Goal: Information Seeking & Learning: Learn about a topic

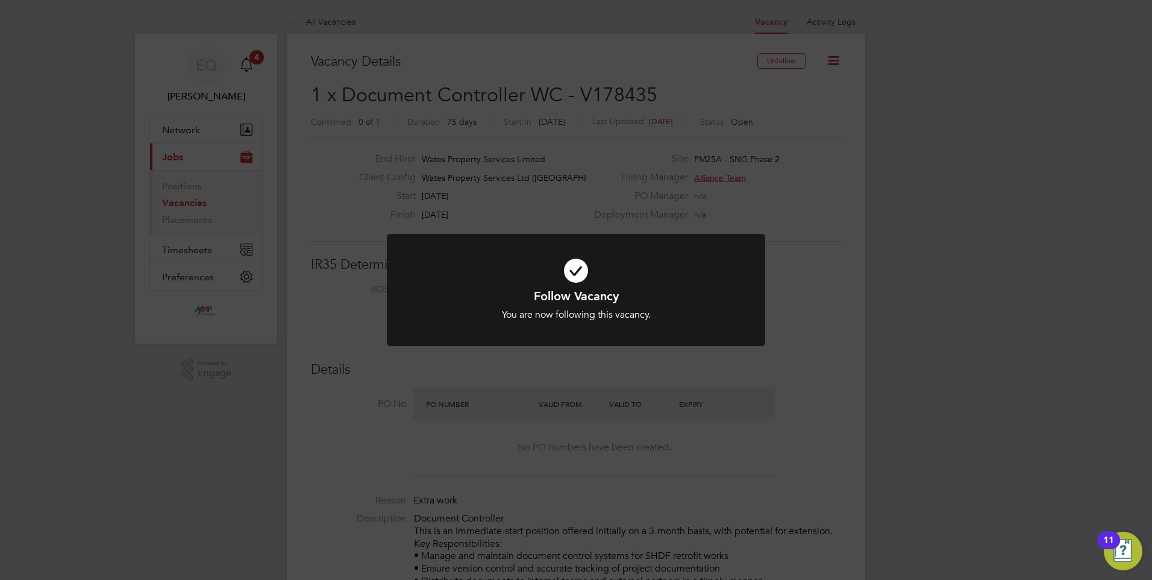
click at [510, 460] on div "Follow Vacancy You are now following this vacancy. Cancel Okay" at bounding box center [576, 290] width 1152 height 580
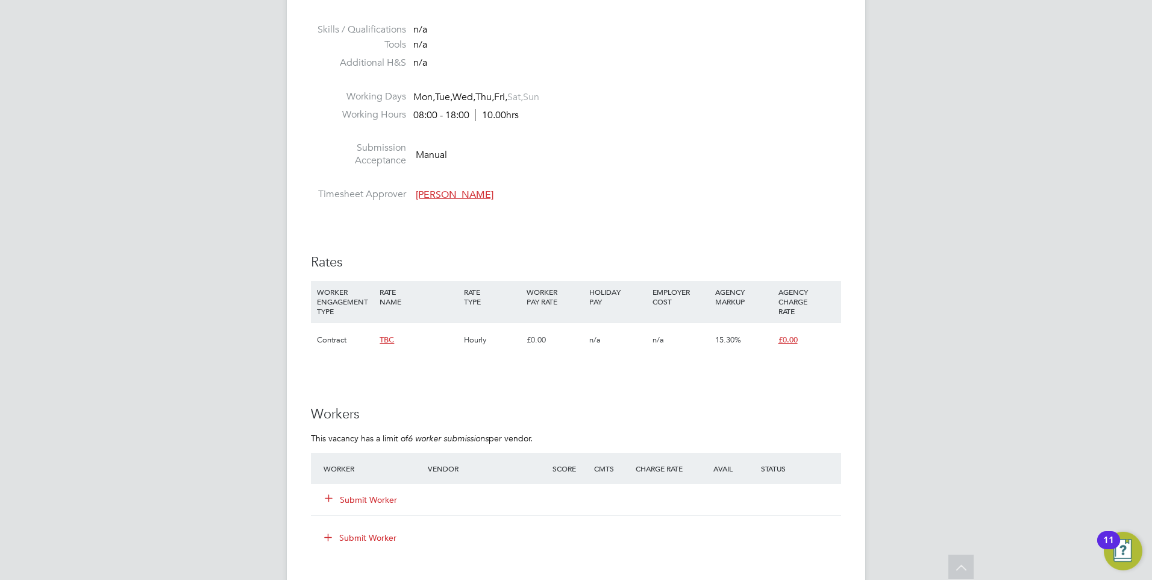
scroll to position [723, 0]
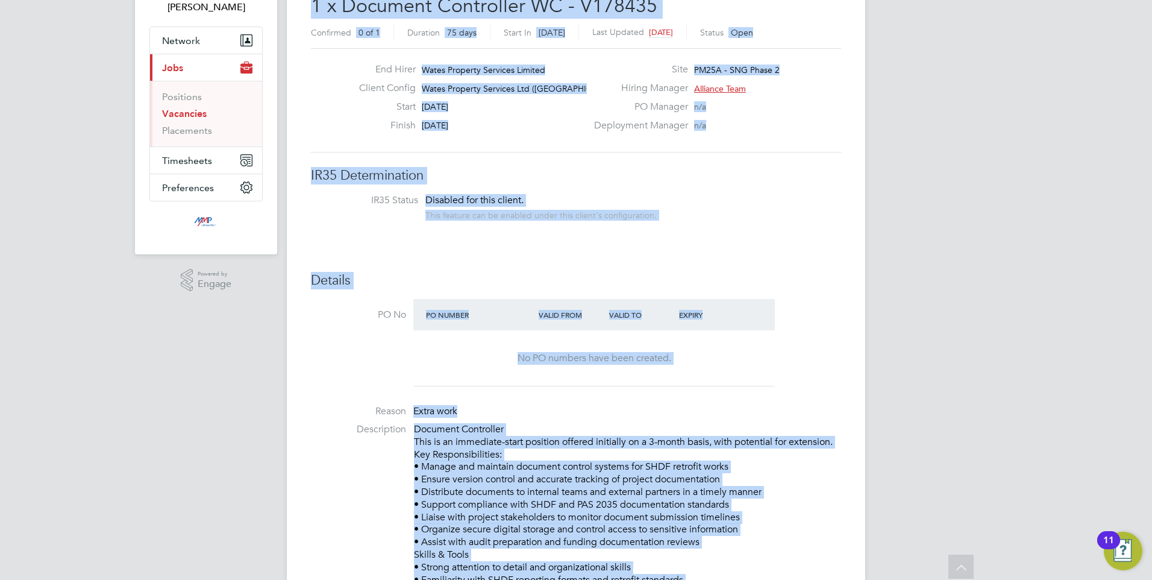
drag, startPoint x: 574, startPoint y: 339, endPoint x: 311, endPoint y: -40, distance: 461.6
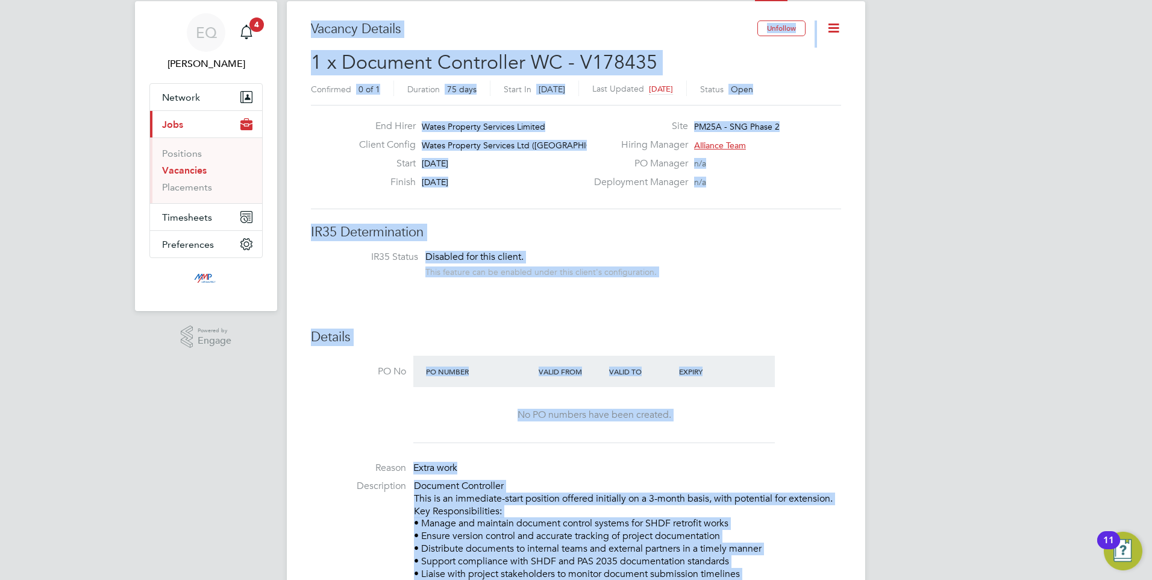
drag, startPoint x: 311, startPoint y: -40, endPoint x: 802, endPoint y: 339, distance: 620.7
click at [802, 339] on h3 "Details" at bounding box center [576, 336] width 530 height 17
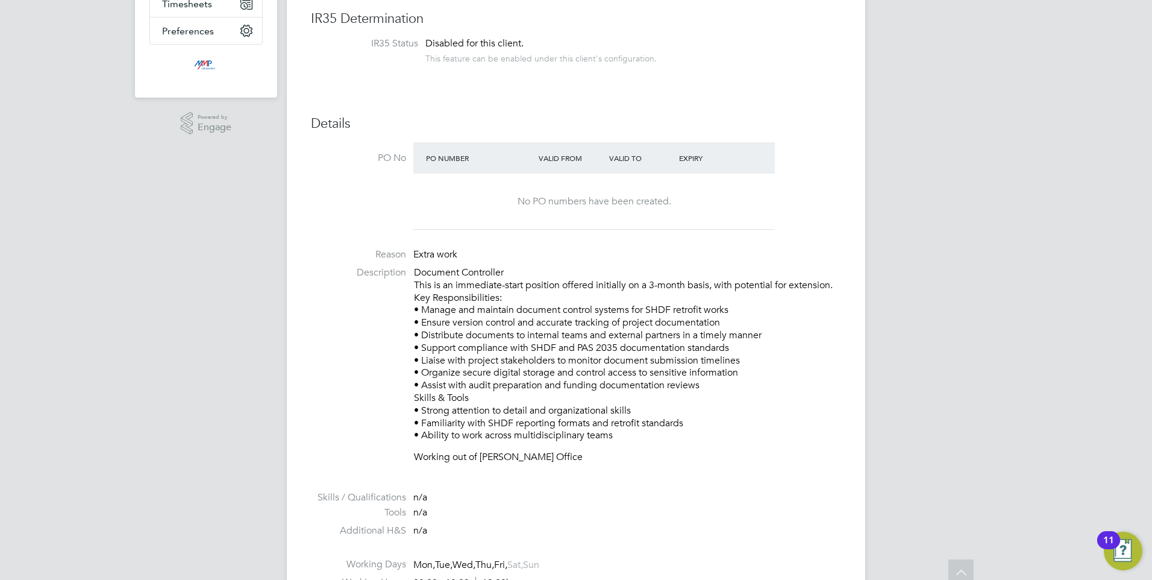
scroll to position [274, 0]
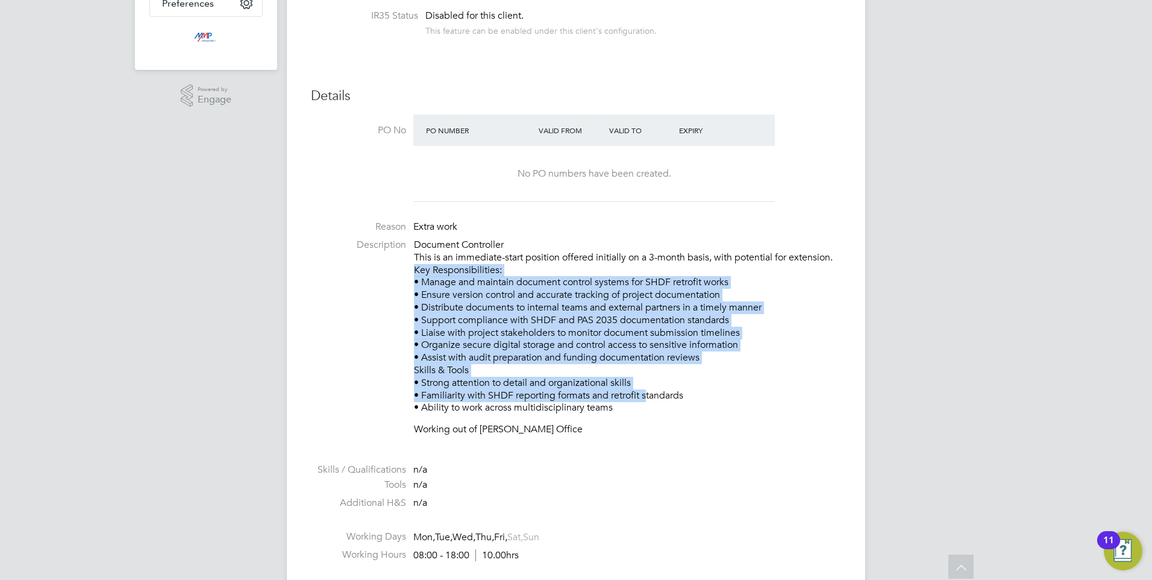
drag, startPoint x: 643, startPoint y: 398, endPoint x: 504, endPoint y: 274, distance: 186.5
click at [504, 274] on p "Document Controller This is an immediate-start position offered initially on a …" at bounding box center [627, 326] width 427 height 175
drag, startPoint x: 504, startPoint y: 274, endPoint x: 675, endPoint y: 342, distance: 183.9
click at [675, 342] on p "Document Controller This is an immediate-start position offered initially on a …" at bounding box center [627, 326] width 427 height 175
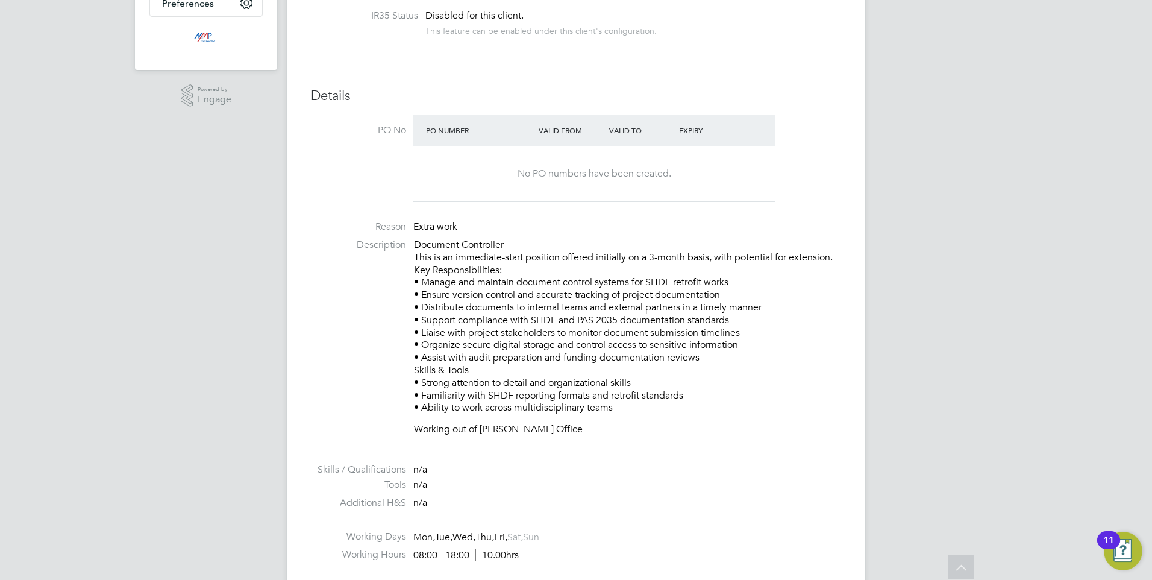
scroll to position [213, 0]
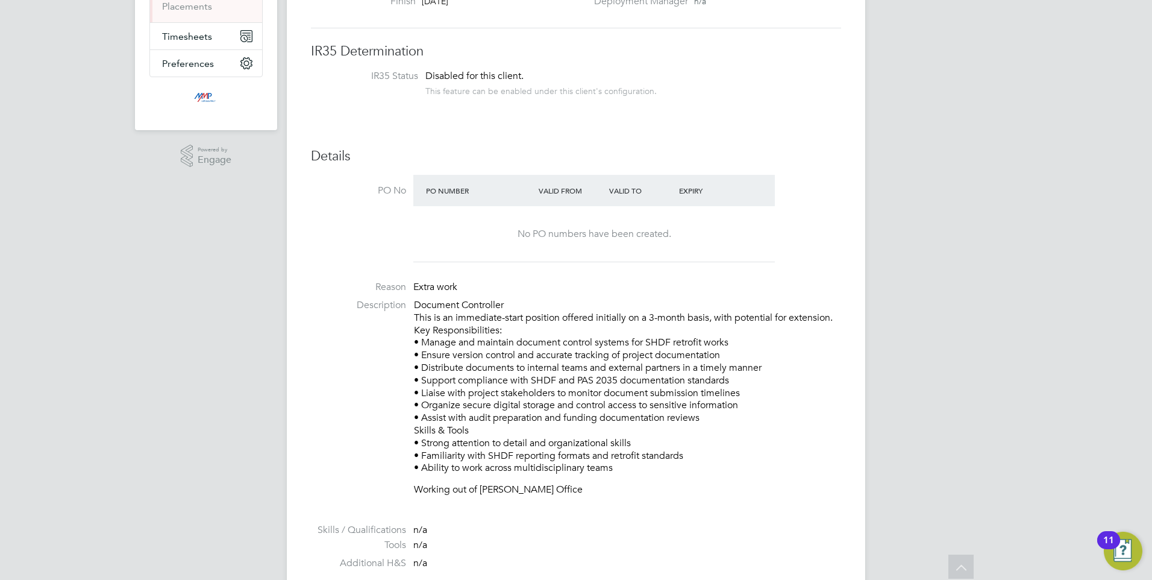
drag, startPoint x: 419, startPoint y: 343, endPoint x: 712, endPoint y: 414, distance: 301.9
click at [712, 414] on p "Document Controller This is an immediate-start position offered initially on a …" at bounding box center [627, 386] width 427 height 175
copy p "Manage and maintain document control systems for SHDF retrofit works • Ensure v…"
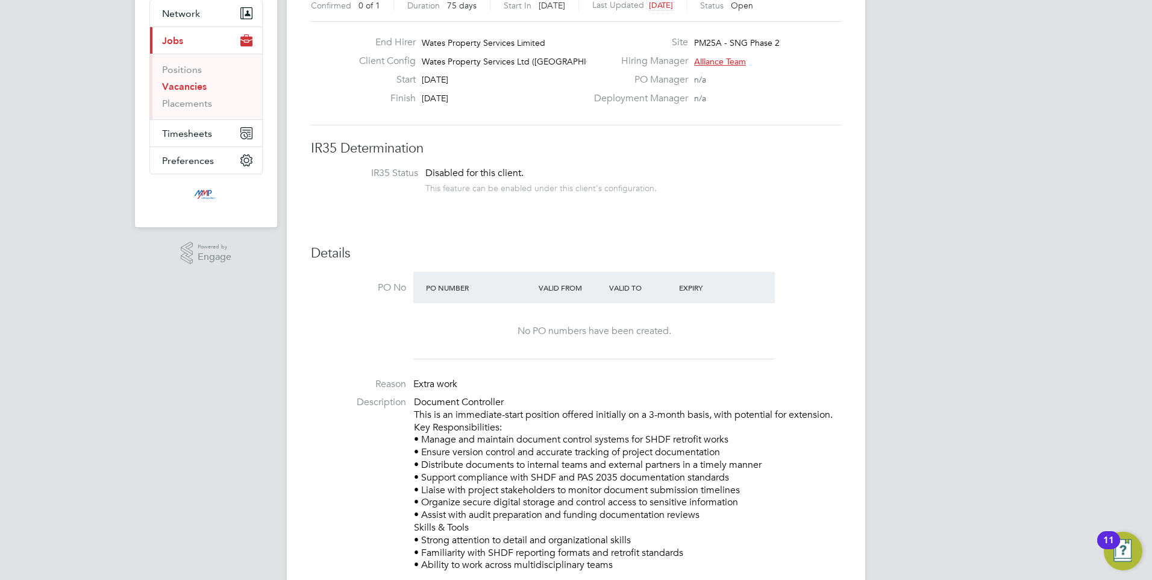
scroll to position [120, 0]
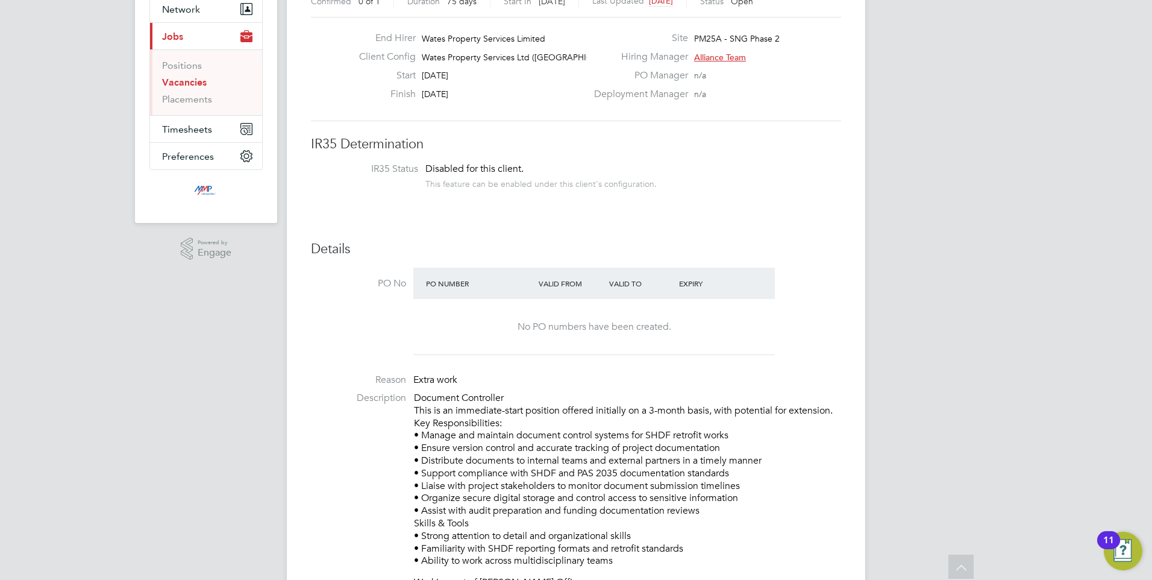
click at [661, 439] on p "Document Controller This is an immediate-start position offered initially on a …" at bounding box center [627, 479] width 427 height 175
click at [476, 394] on p "Document Controller This is an immediate-start position offered initially on a …" at bounding box center [627, 479] width 427 height 175
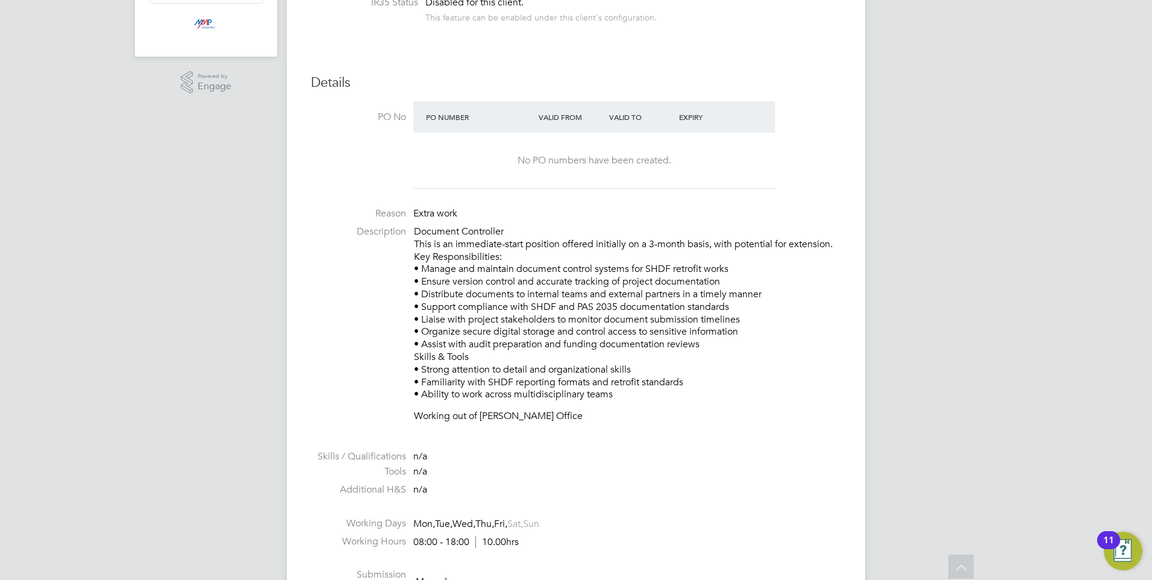
scroll to position [361, 0]
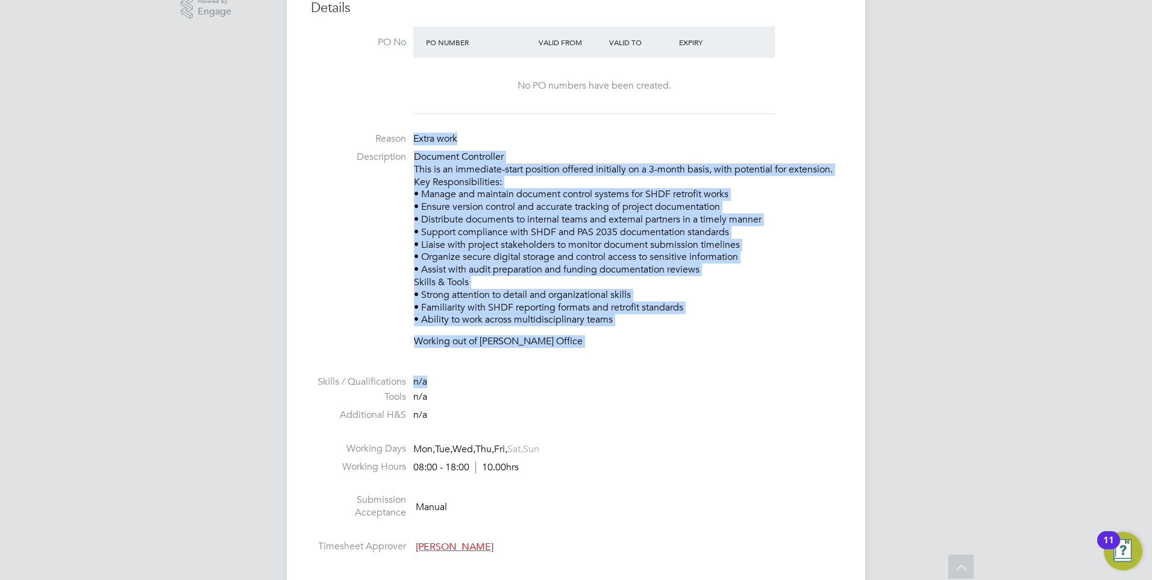
drag, startPoint x: 551, startPoint y: 380, endPoint x: 334, endPoint y: 141, distance: 322.8
click at [334, 141] on ul "PO No PO Number Valid From Valid To Expiry No PO numbers have been created. Rea…" at bounding box center [576, 292] width 530 height 531
drag, startPoint x: 334, startPoint y: 141, endPoint x: 710, endPoint y: 380, distance: 445.5
click at [710, 380] on li "Skills / Qualifications n/a" at bounding box center [576, 383] width 530 height 16
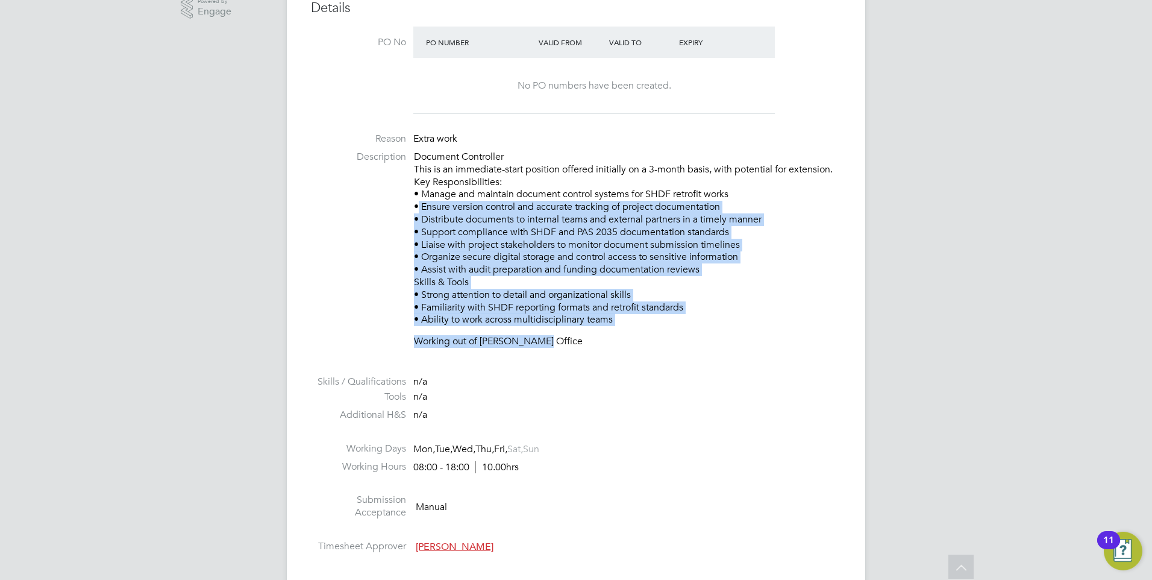
drag, startPoint x: 533, startPoint y: 356, endPoint x: 414, endPoint y: 206, distance: 190.9
click at [414, 206] on li "Description Document Controller This is an immediate-start position offered ini…" at bounding box center [576, 255] width 530 height 209
drag, startPoint x: 414, startPoint y: 206, endPoint x: 636, endPoint y: 308, distance: 243.4
click at [636, 308] on p "Document Controller This is an immediate-start position offered initially on a …" at bounding box center [627, 238] width 427 height 175
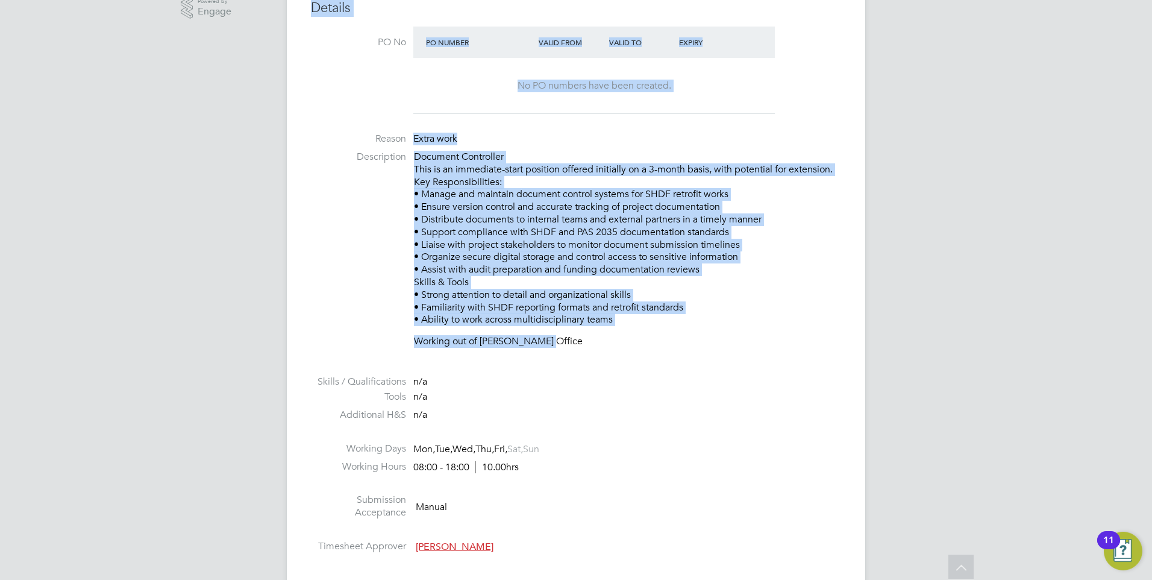
scroll to position [228, 0]
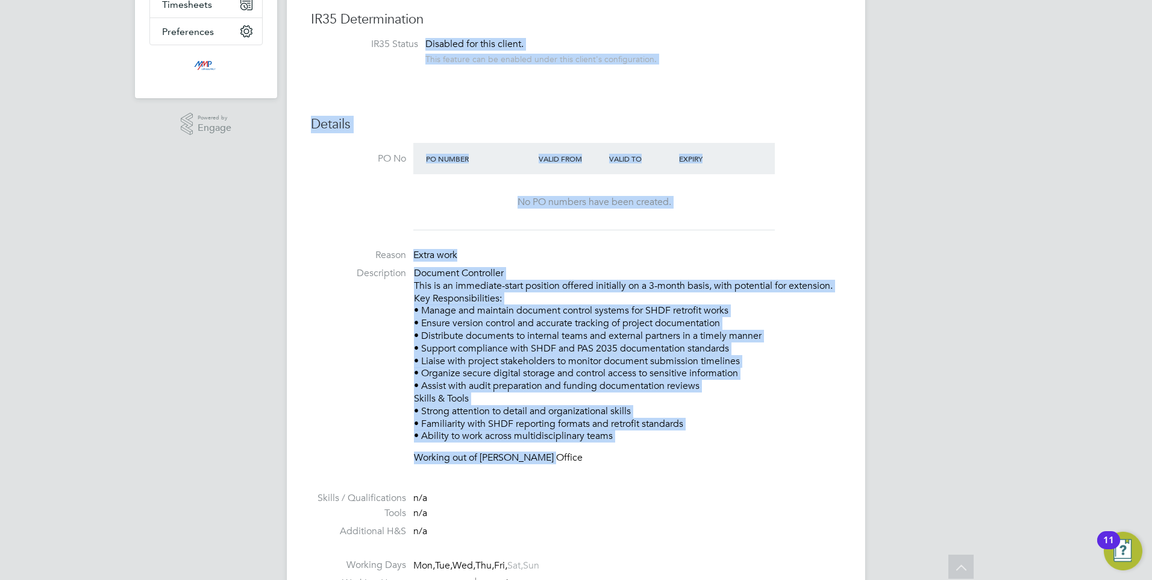
drag, startPoint x: 619, startPoint y: 346, endPoint x: 290, endPoint y: -4, distance: 480.3
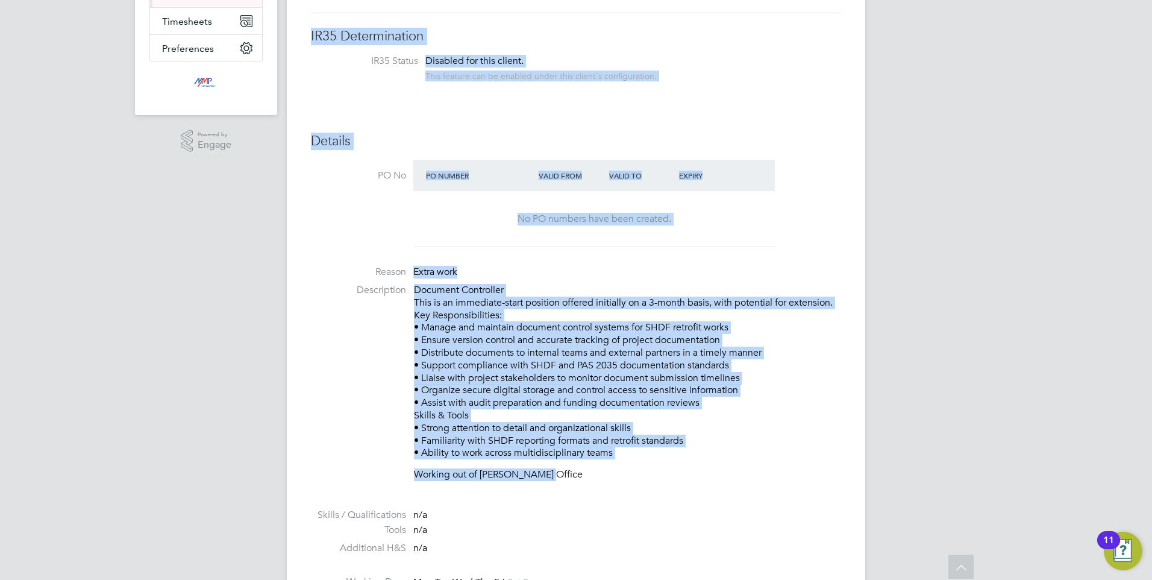
drag, startPoint x: 290, startPoint y: -4, endPoint x: 597, endPoint y: 318, distance: 444.9
click at [597, 318] on p "Document Controller This is an immediate-start position offered initially on a …" at bounding box center [627, 371] width 427 height 175
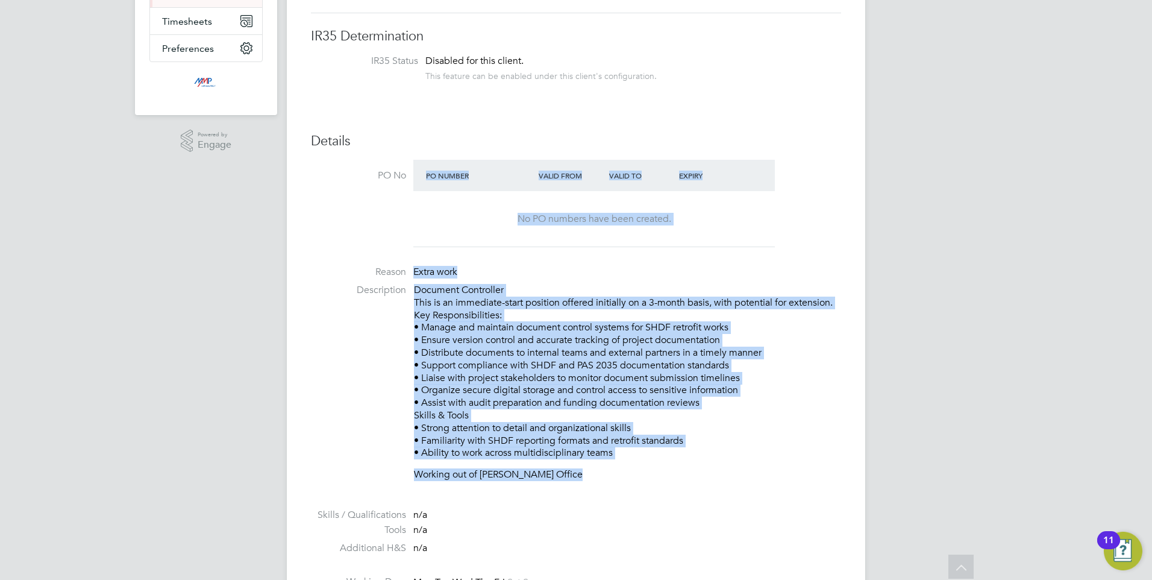
drag, startPoint x: 616, startPoint y: 499, endPoint x: 373, endPoint y: 236, distance: 358.1
click at [370, 233] on ul "PO No PO Number Valid From Valid To Expiry No PO numbers have been created. Rea…" at bounding box center [576, 425] width 530 height 531
drag, startPoint x: 373, startPoint y: 236, endPoint x: 492, endPoint y: 392, distance: 195.6
click at [492, 392] on p "Document Controller This is an immediate-start position offered initially on a …" at bounding box center [627, 371] width 427 height 175
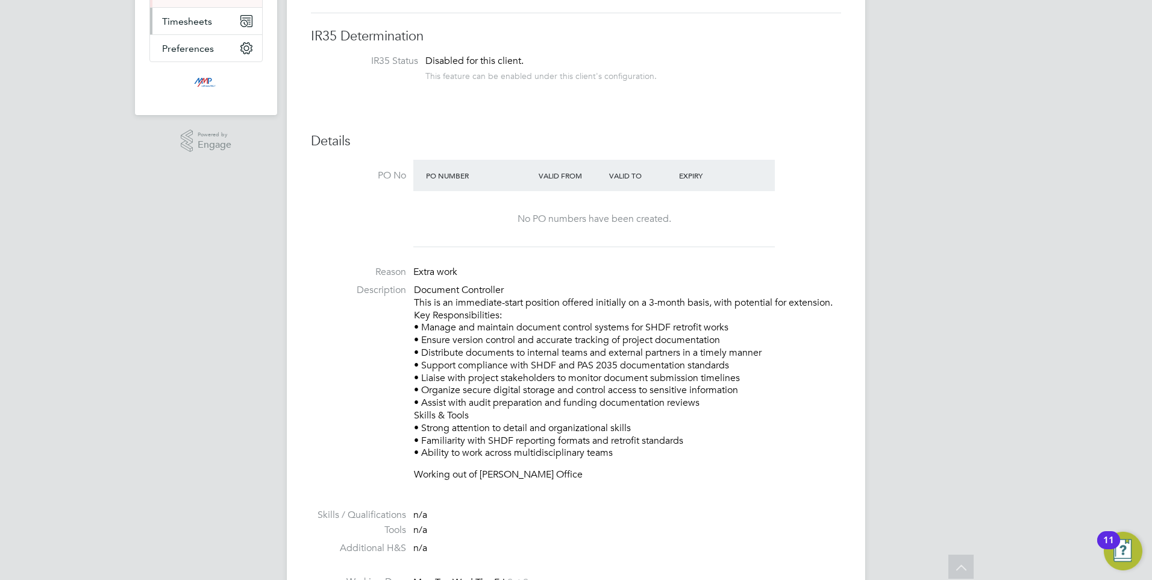
scroll to position [0, 0]
